Goal: Task Accomplishment & Management: Manage account settings

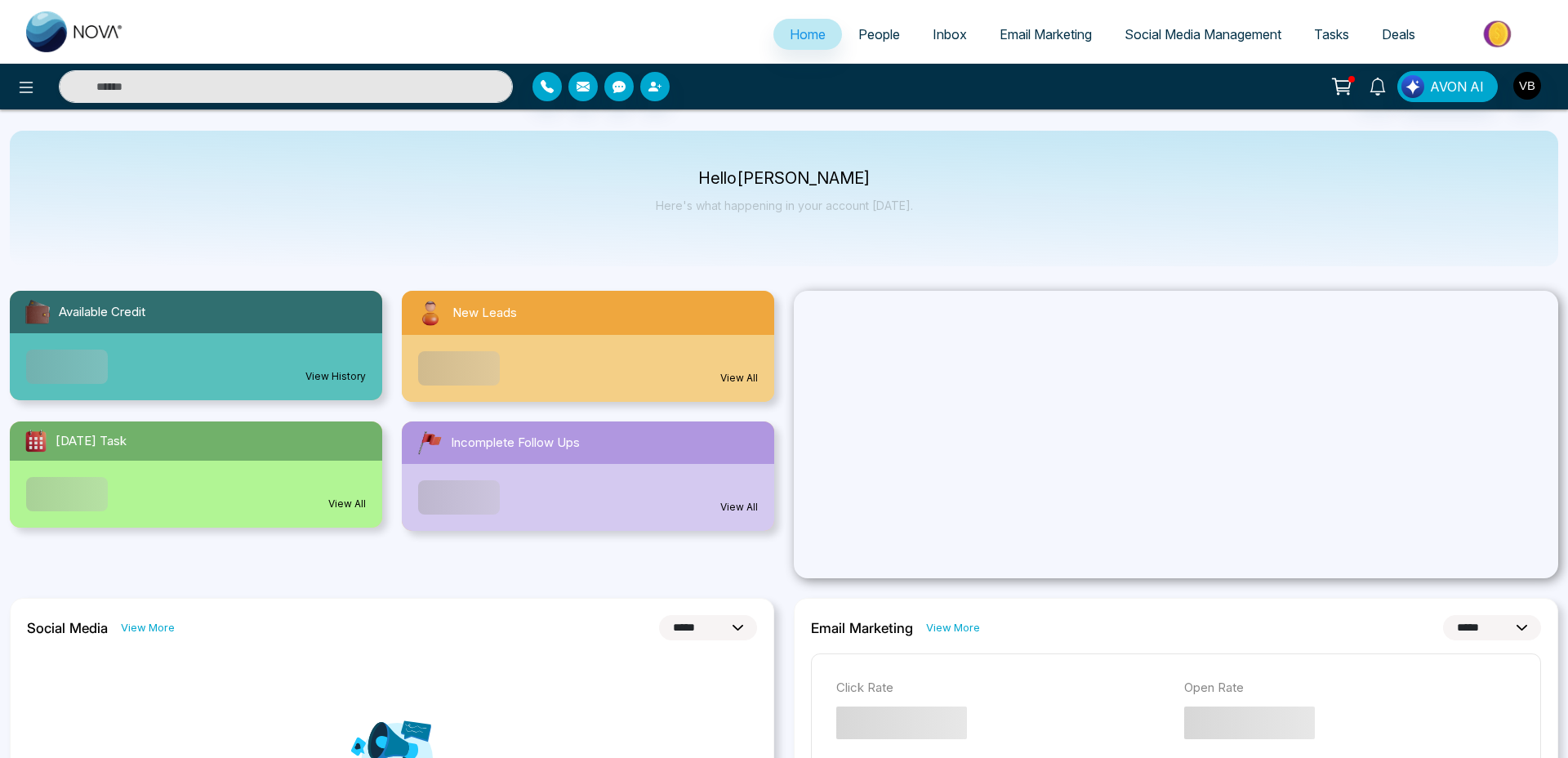
select select "*"
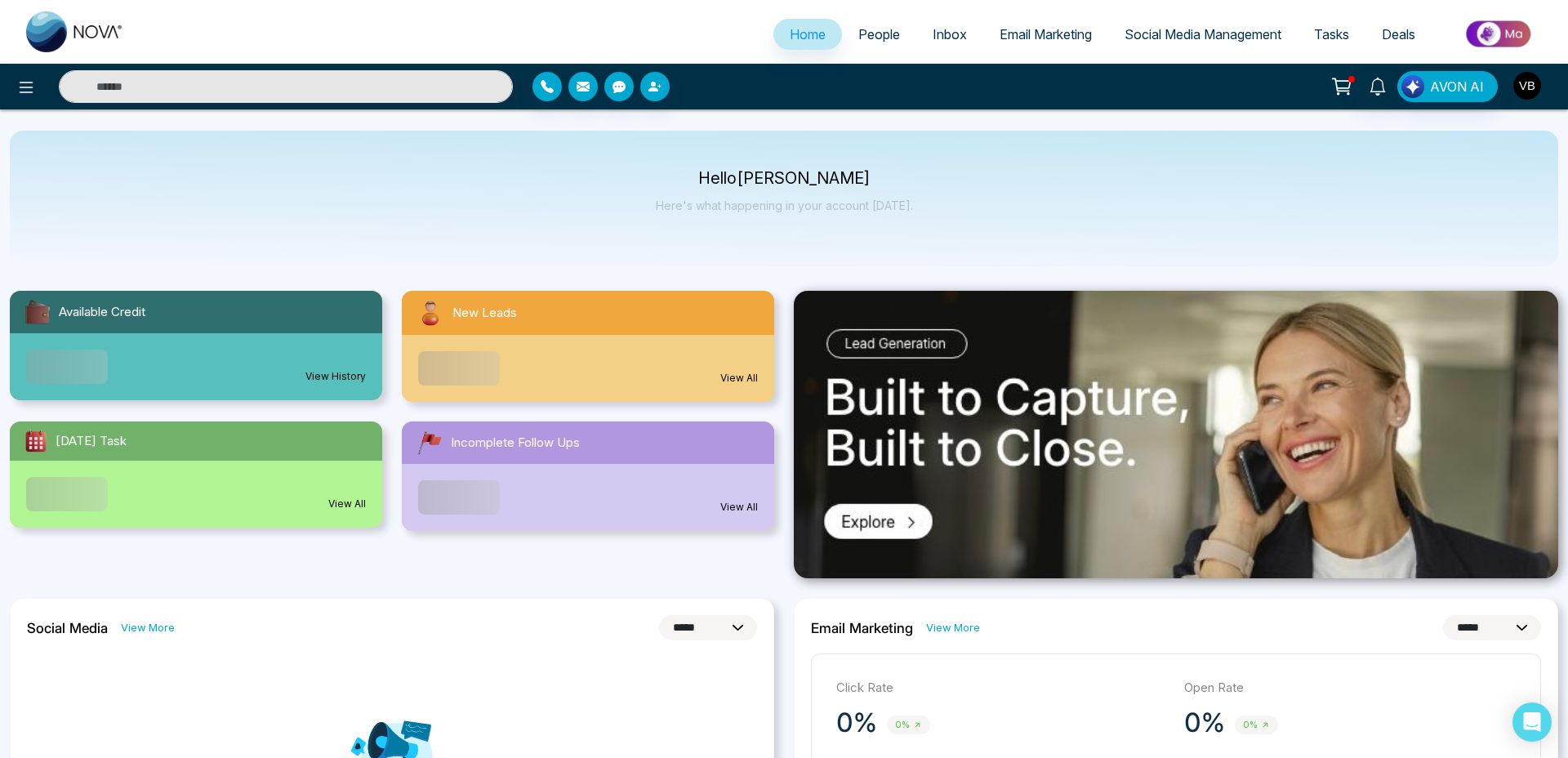
click at [1513, 96] on button "button" at bounding box center [1527, 86] width 29 height 29
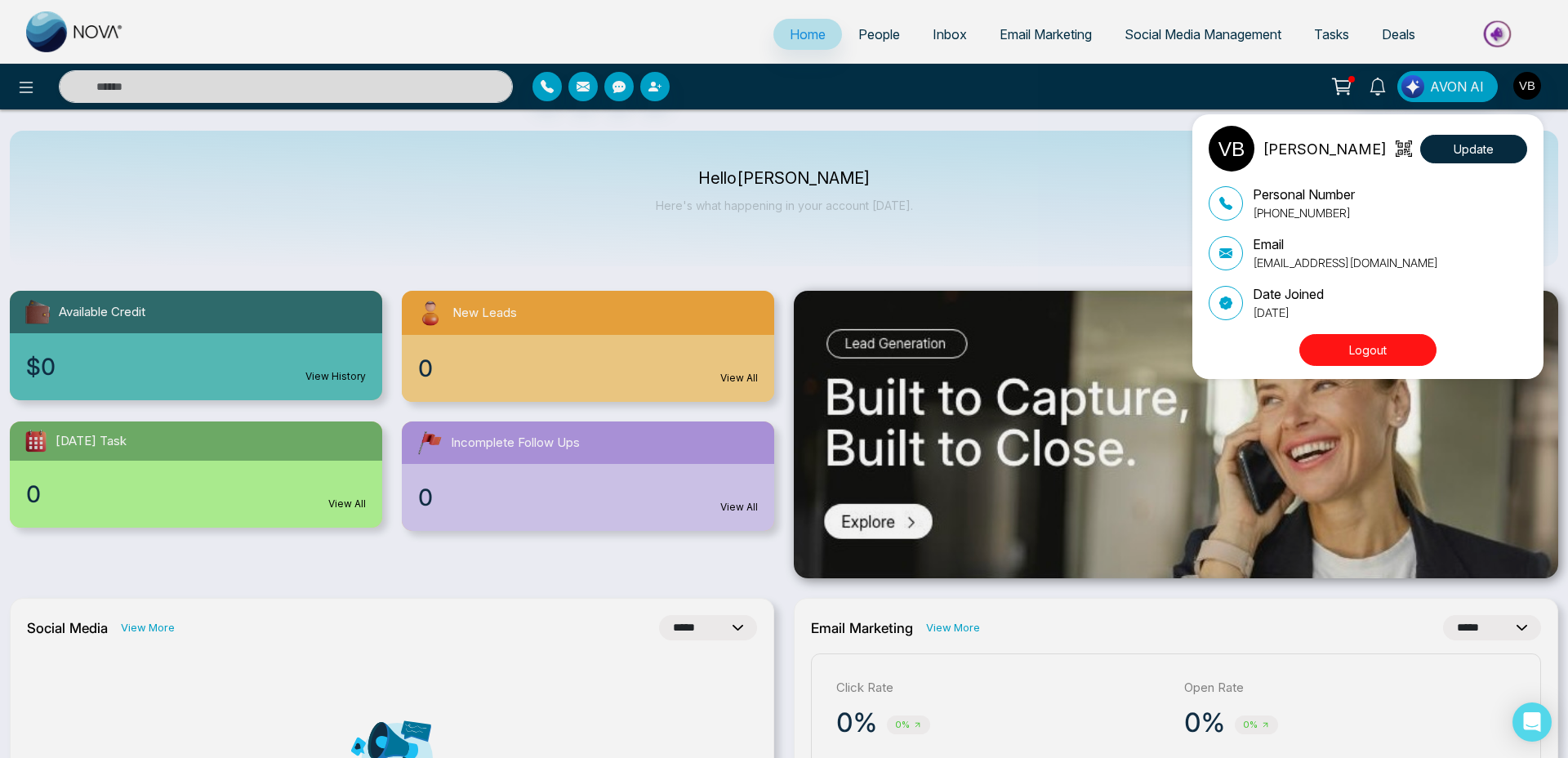
click at [1360, 362] on button "Logout" at bounding box center [1368, 350] width 137 height 32
